Goal: Task Accomplishment & Management: Manage account settings

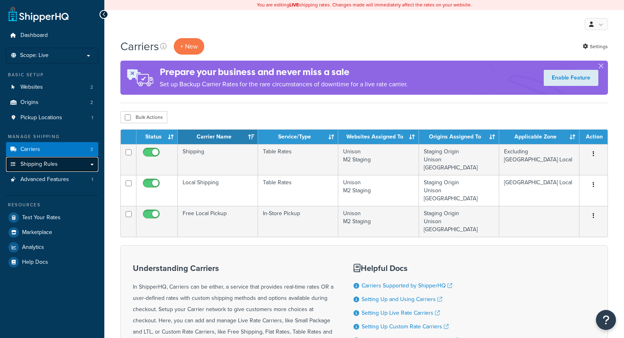
click at [89, 165] on link "Shipping Rules" at bounding box center [52, 164] width 92 height 15
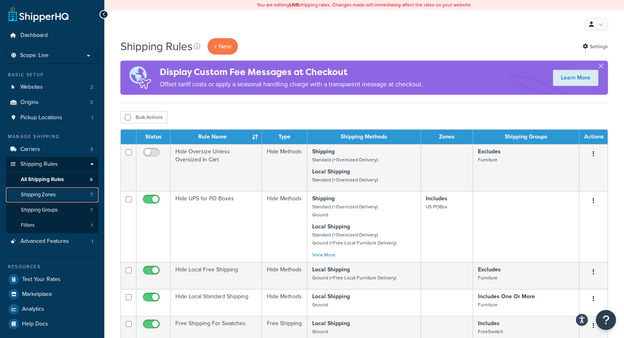
click at [62, 191] on link "Shipping Zones 7" at bounding box center [52, 195] width 92 height 15
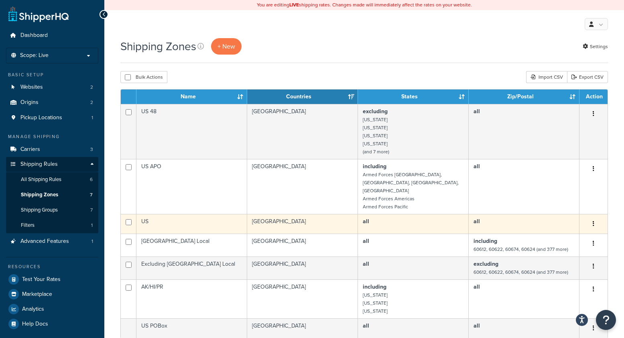
scroll to position [1, 0]
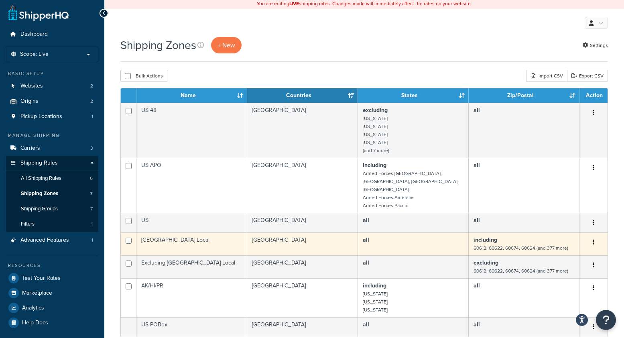
click at [596, 236] on button "button" at bounding box center [593, 242] width 11 height 13
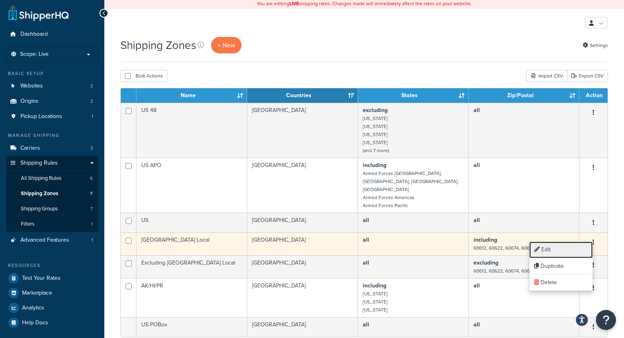
click at [579, 245] on link "Edit" at bounding box center [561, 250] width 63 height 16
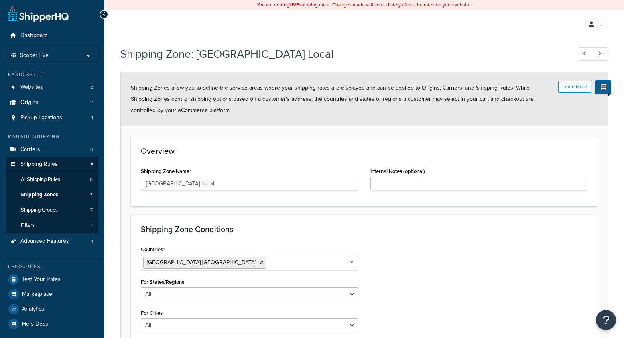
select select "including"
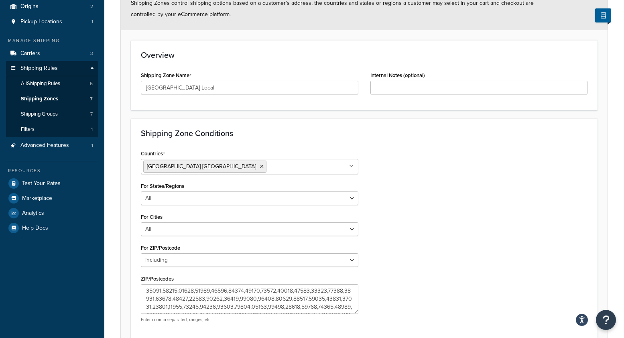
scroll to position [171, 0]
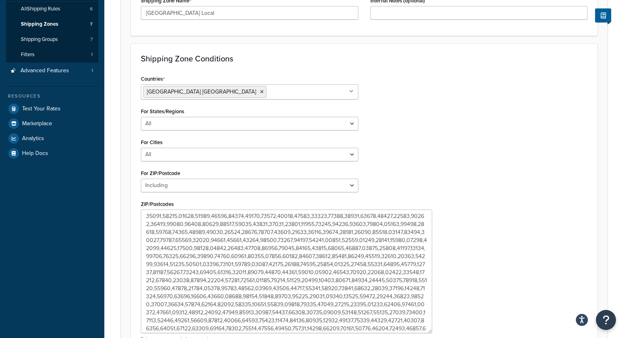
drag, startPoint x: 357, startPoint y: 238, endPoint x: 475, endPoint y: 286, distance: 127.2
click at [432, 331] on textarea "ZIP/Postcodes" at bounding box center [286, 272] width 291 height 124
click at [463, 180] on div "Countries United States USA All Countries ALL Afghanistan AFG Albania ALB Alger…" at bounding box center [364, 209] width 459 height 273
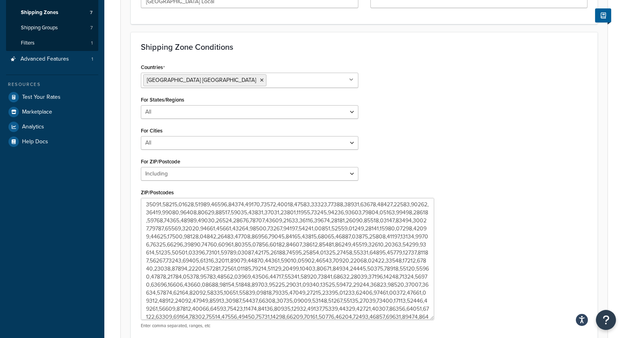
scroll to position [76, 0]
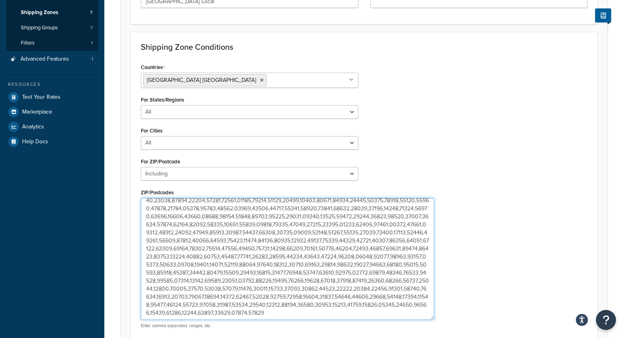
click at [377, 305] on textarea "ZIP/Postcodes" at bounding box center [287, 259] width 293 height 122
click at [380, 305] on textarea "ZIP/Postcodes" at bounding box center [287, 259] width 293 height 122
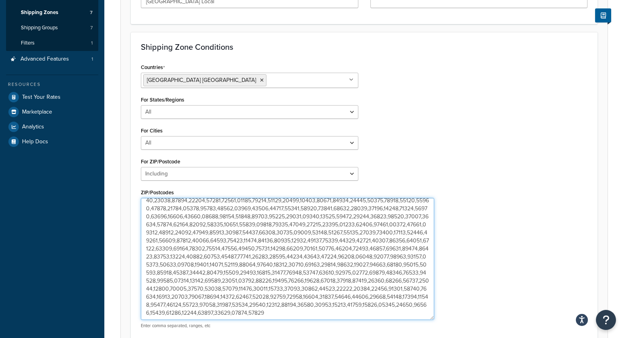
click at [380, 305] on textarea "ZIP/Postcodes" at bounding box center [287, 259] width 293 height 122
